Goal: Information Seeking & Learning: Learn about a topic

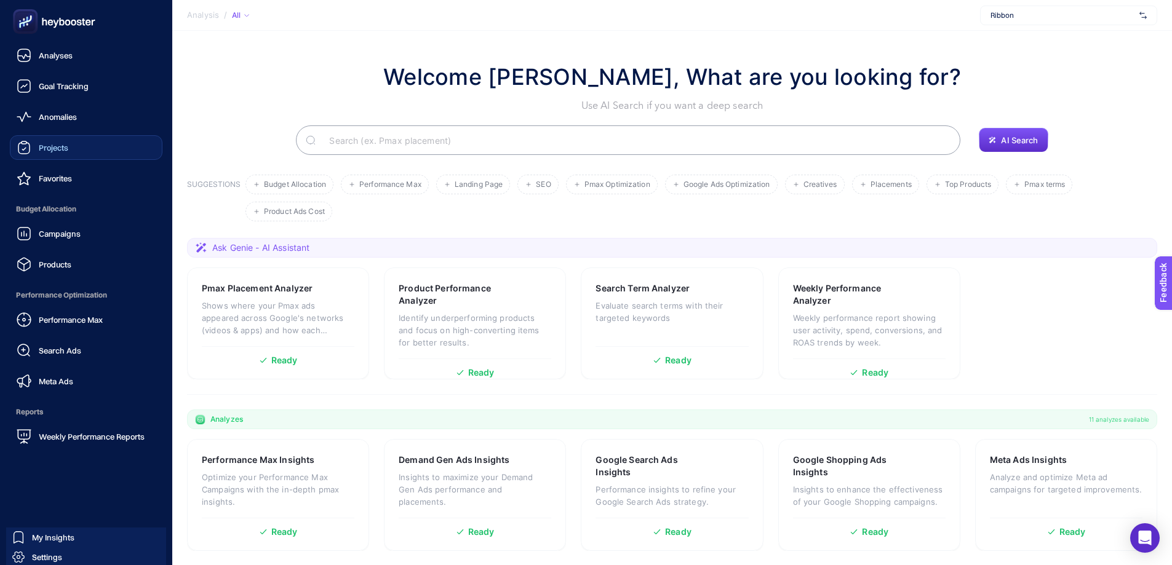
click at [70, 138] on link "Projects" at bounding box center [86, 147] width 153 height 25
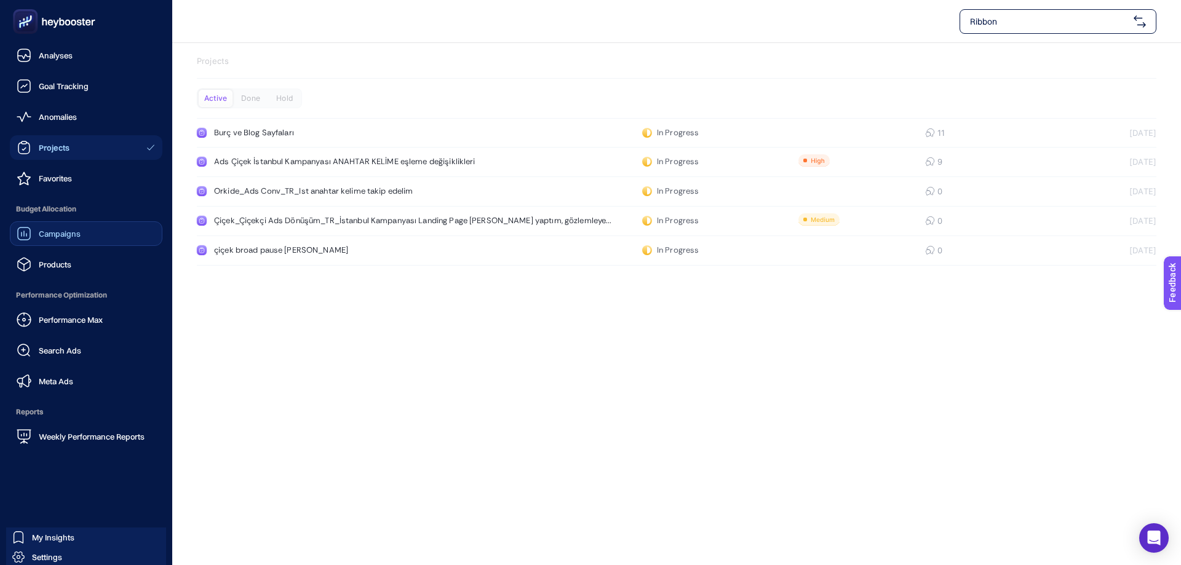
click at [65, 234] on span "Campaigns" at bounding box center [60, 234] width 42 height 10
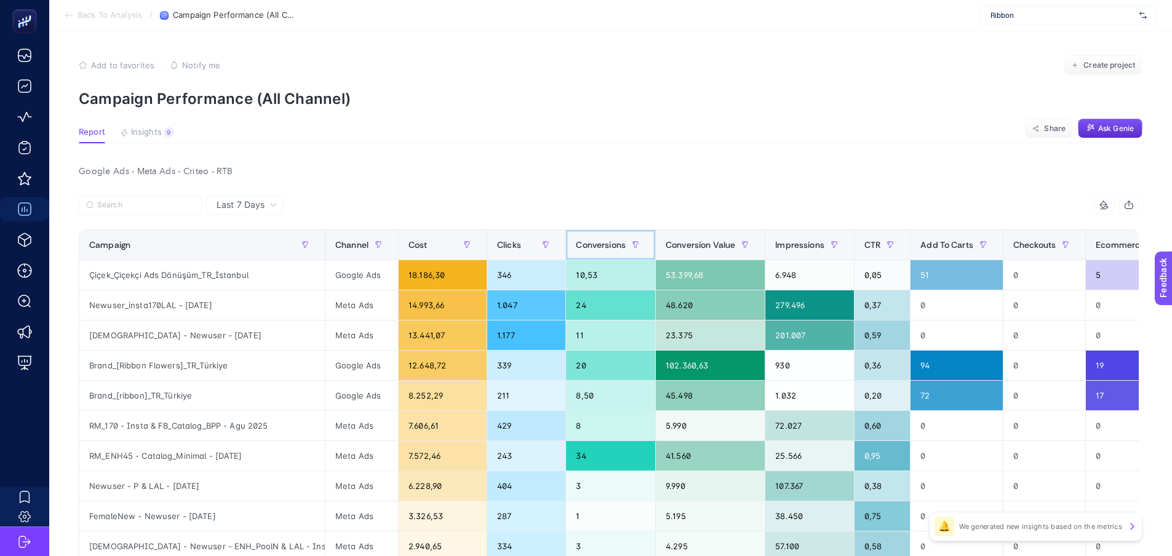
click at [576, 247] on span "Conversions" at bounding box center [601, 245] width 50 height 10
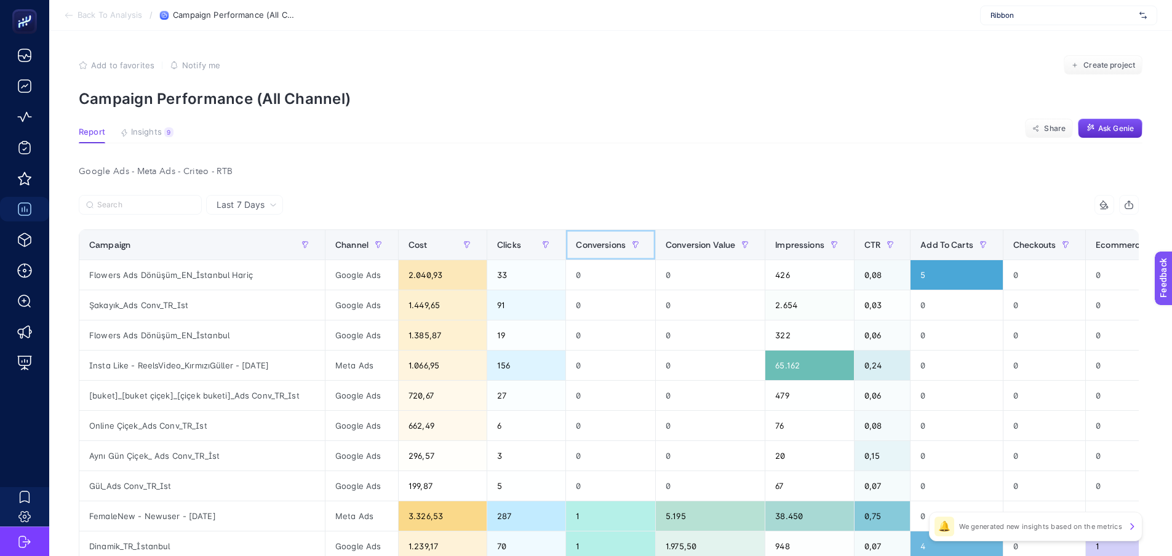
click at [583, 243] on span "Conversions" at bounding box center [601, 245] width 50 height 10
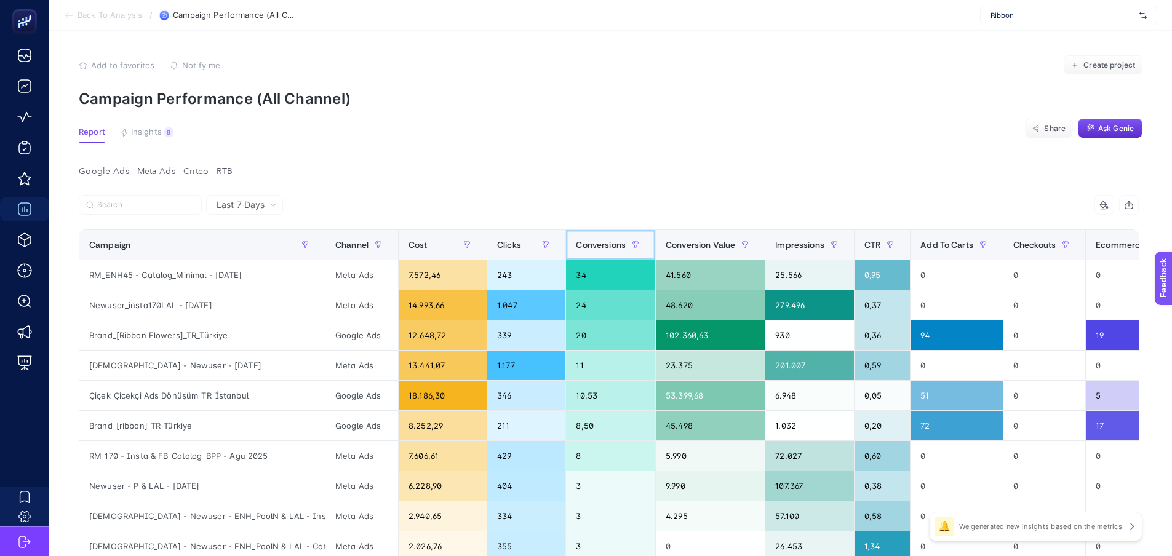
click at [583, 243] on span "Conversions" at bounding box center [601, 245] width 50 height 10
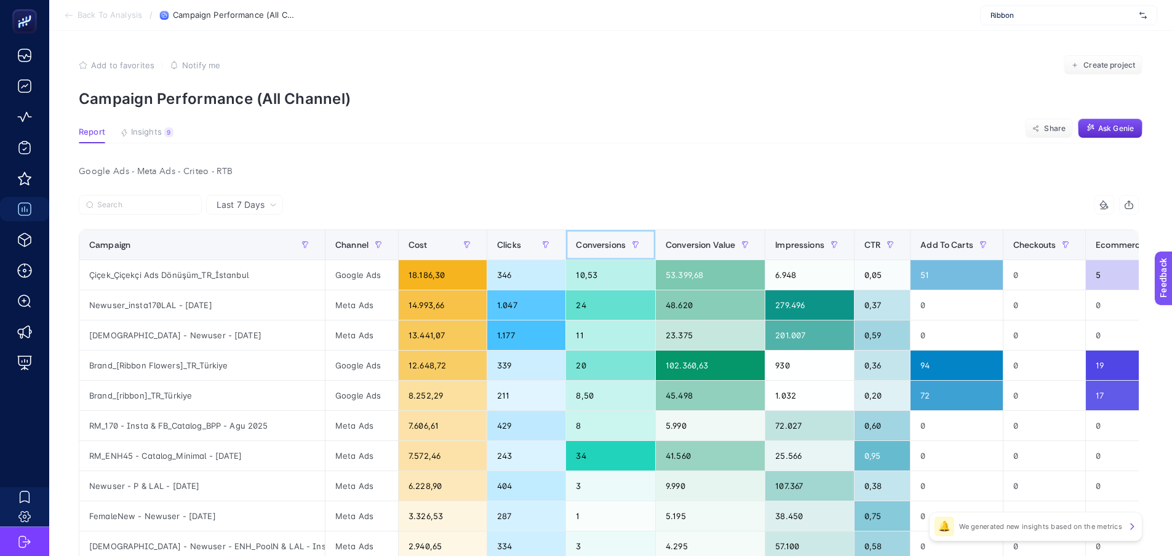
click at [583, 243] on span "Conversions" at bounding box center [601, 245] width 50 height 10
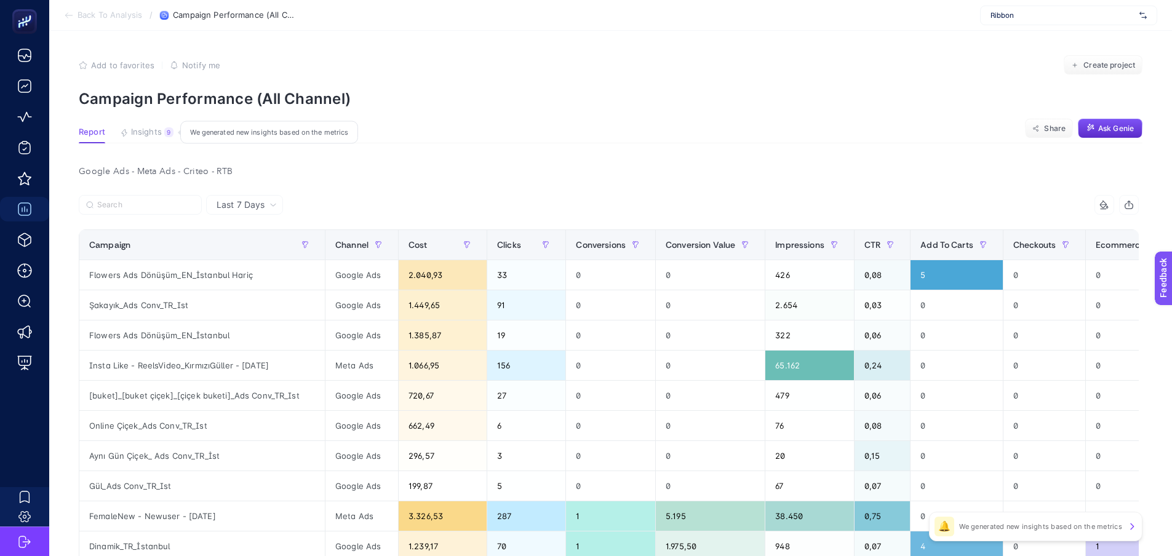
click at [143, 133] on span "Insights" at bounding box center [146, 132] width 31 height 10
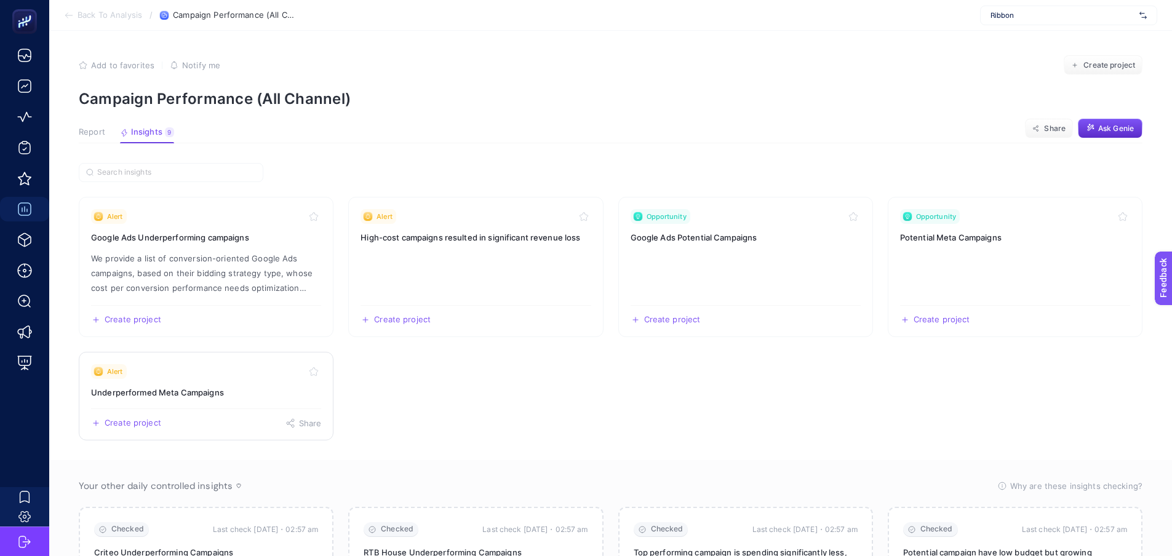
click at [180, 396] on h3 "Underperformed Meta Campaigns" at bounding box center [206, 392] width 230 height 12
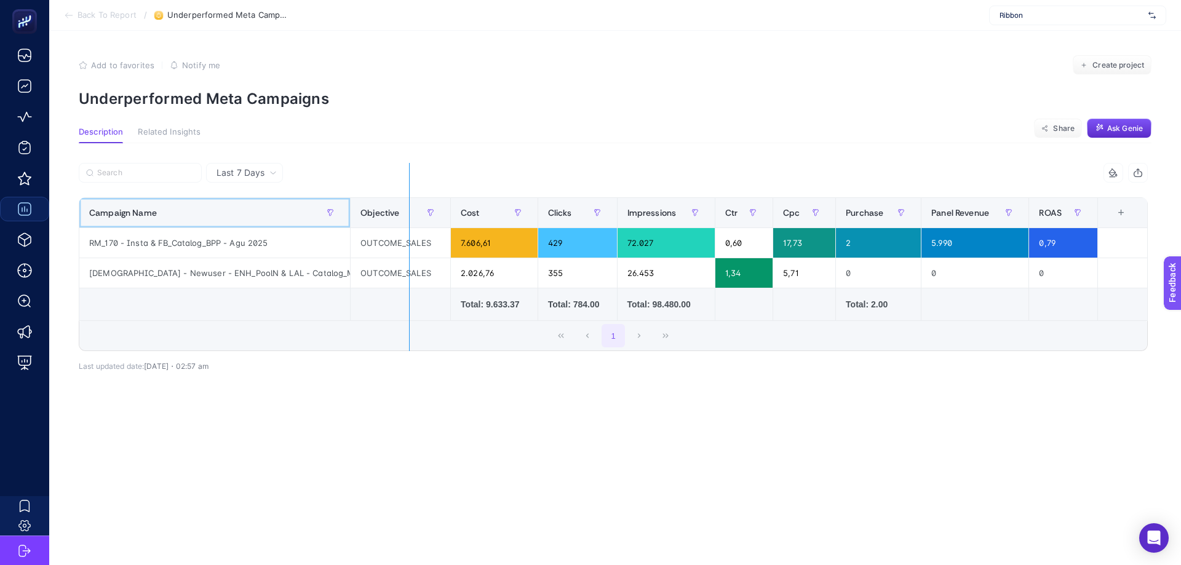
drag, startPoint x: 351, startPoint y: 201, endPoint x: 423, endPoint y: 206, distance: 72.8
click at [423, 206] on div "8 items selected Campaign Name Objective Cost Clicks Impressions Ctr Cpc Purcha…" at bounding box center [613, 257] width 1069 height 188
